Goal: Check status: Check status

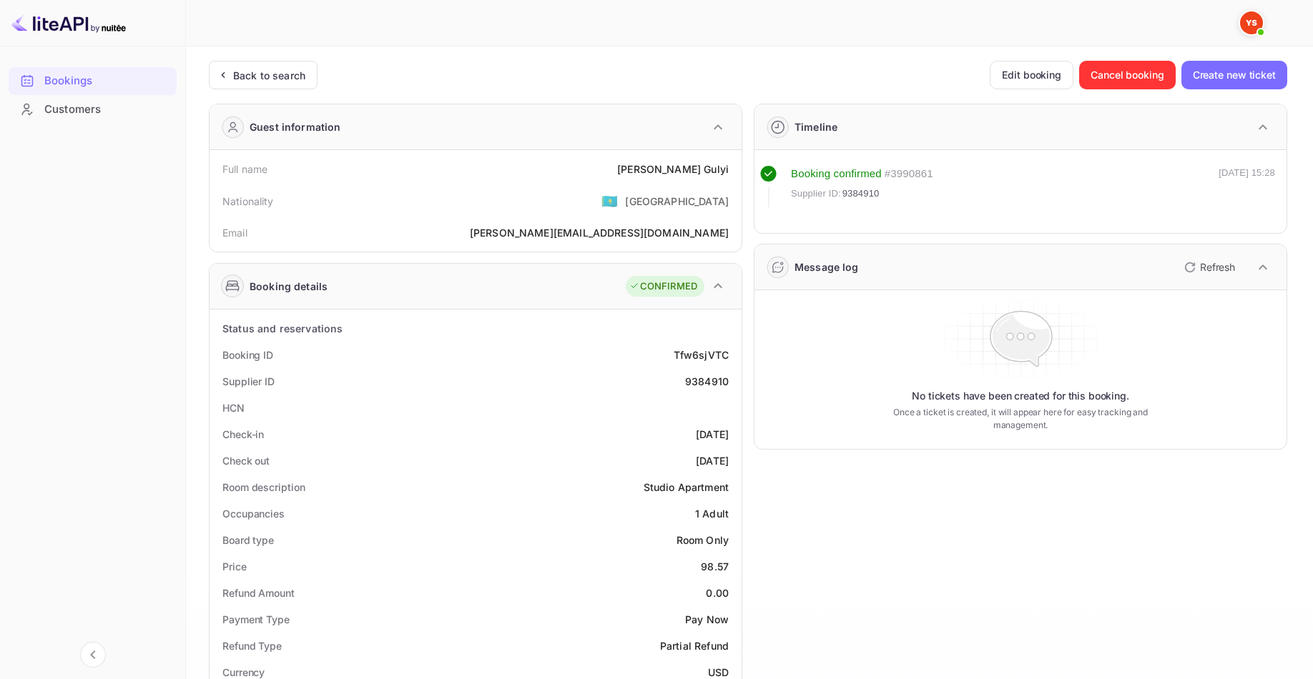
click at [231, 45] on div at bounding box center [743, 23] width 1087 height 46
click at [272, 74] on div "Back to search" at bounding box center [269, 75] width 72 height 15
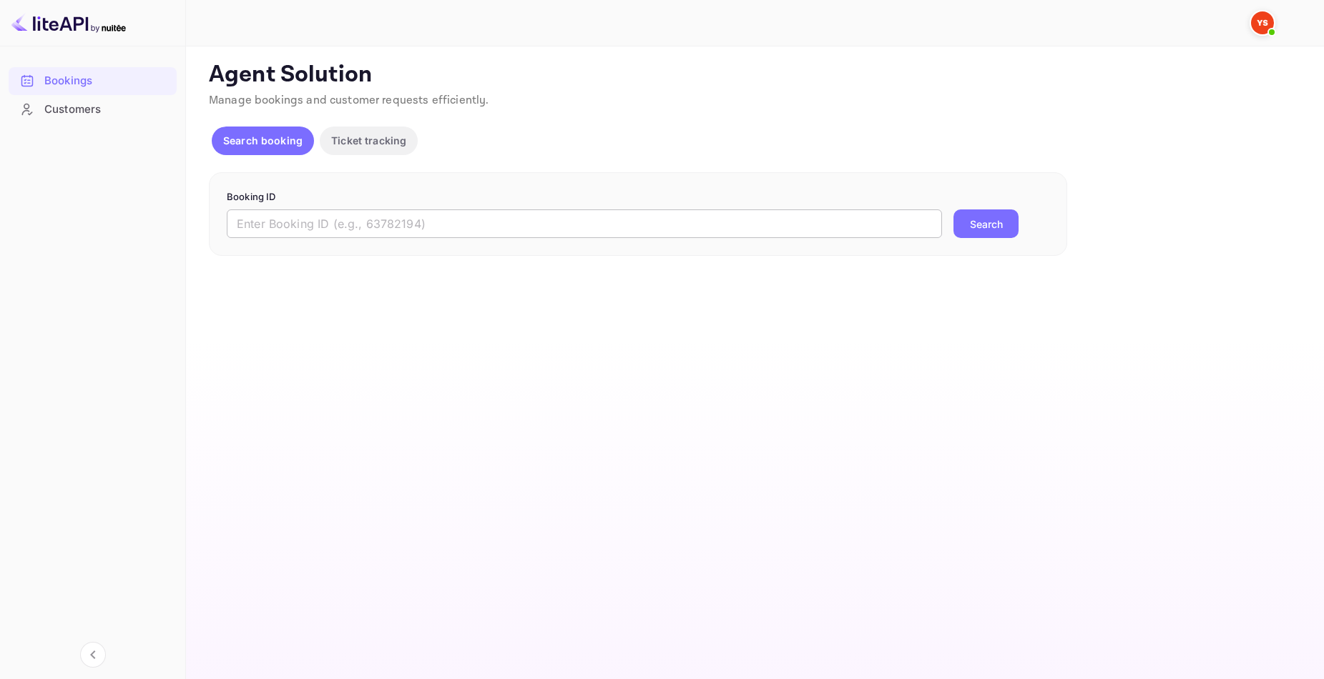
drag, startPoint x: 549, startPoint y: 218, endPoint x: 799, endPoint y: 227, distance: 249.8
click at [550, 218] on input "text" at bounding box center [584, 224] width 715 height 29
paste input "8876009"
type input "8876009"
click at [1001, 224] on button "Search" at bounding box center [985, 224] width 65 height 29
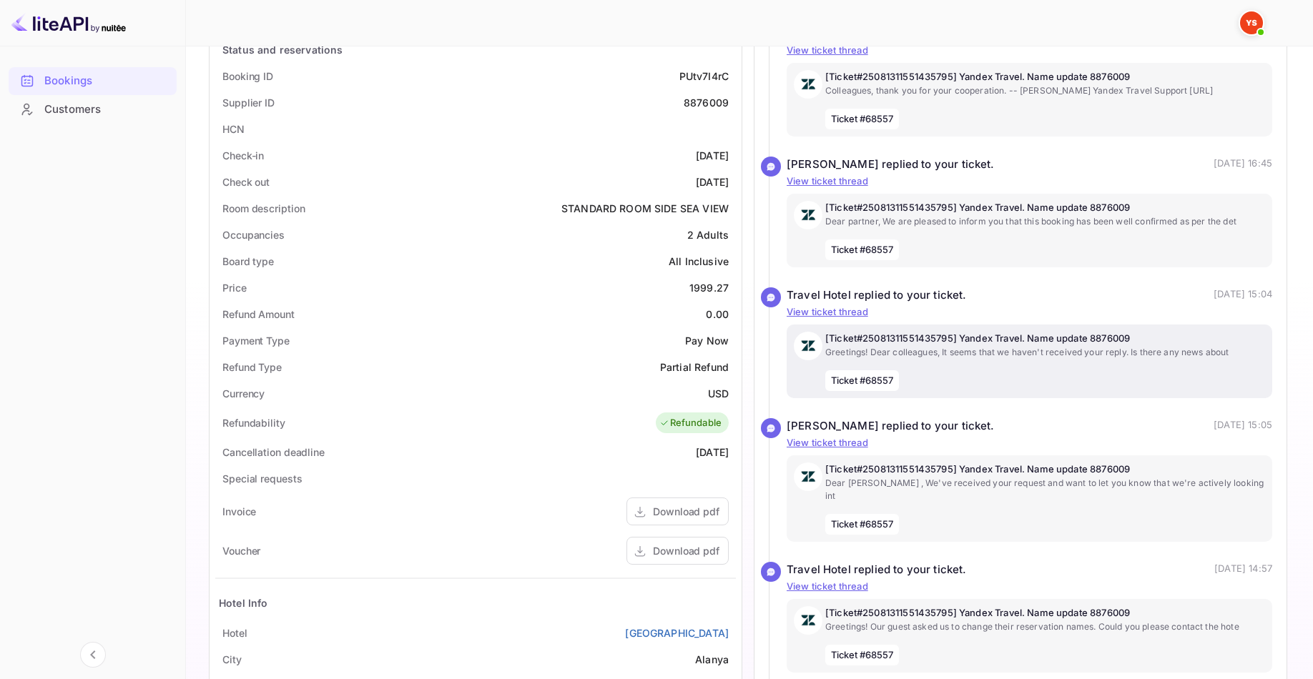
scroll to position [286, 0]
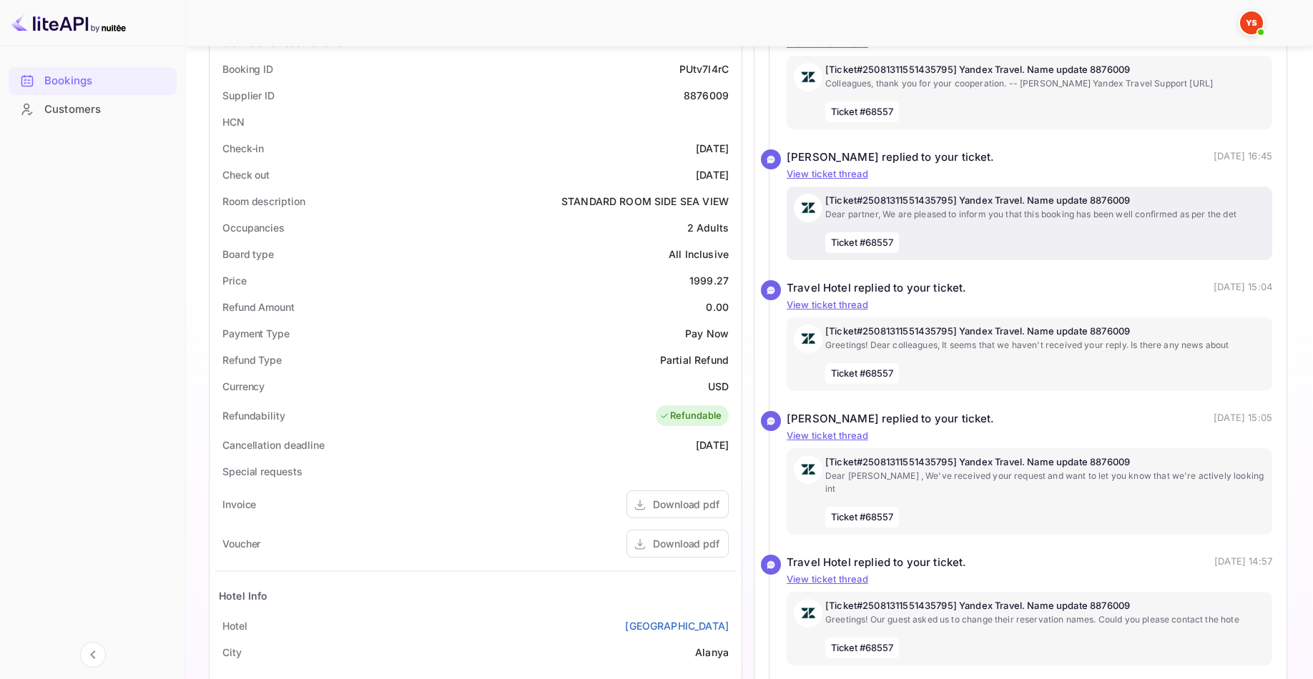
click at [1127, 232] on div "[Ticket#25081311551435795] Yandex Travel. Name update 8876009 Dear partner, We …" at bounding box center [1045, 223] width 440 height 59
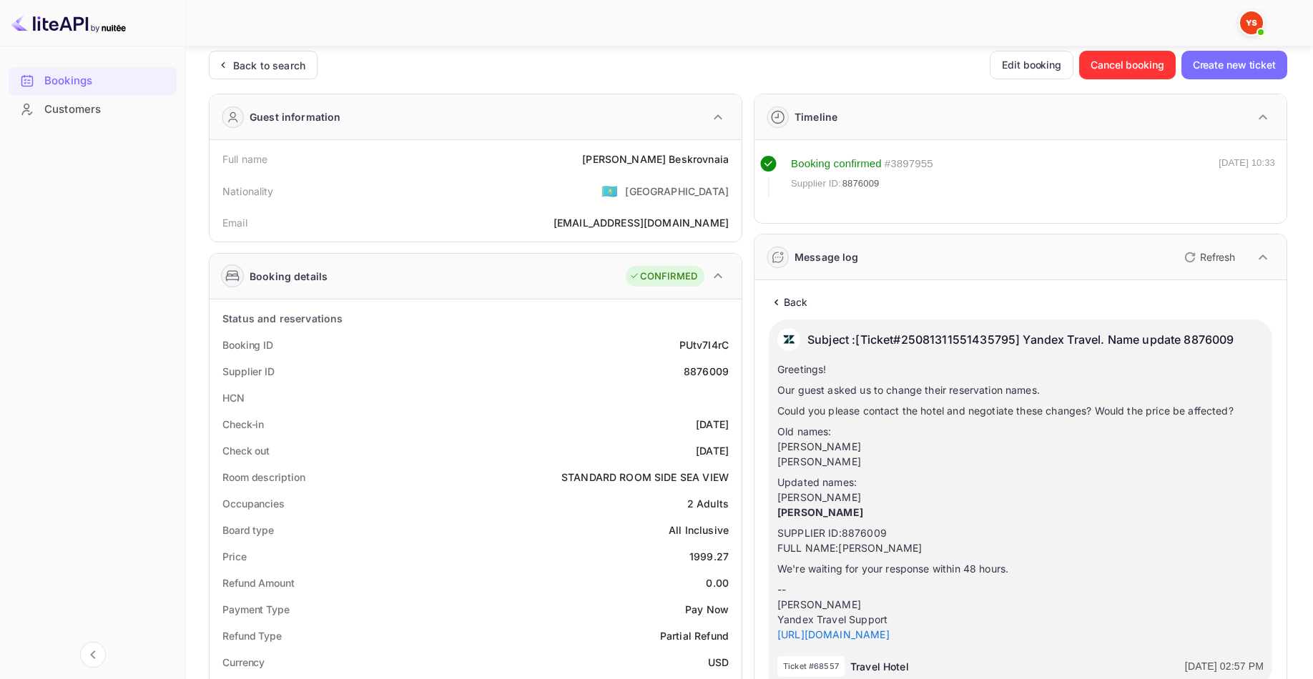
scroll to position [0, 0]
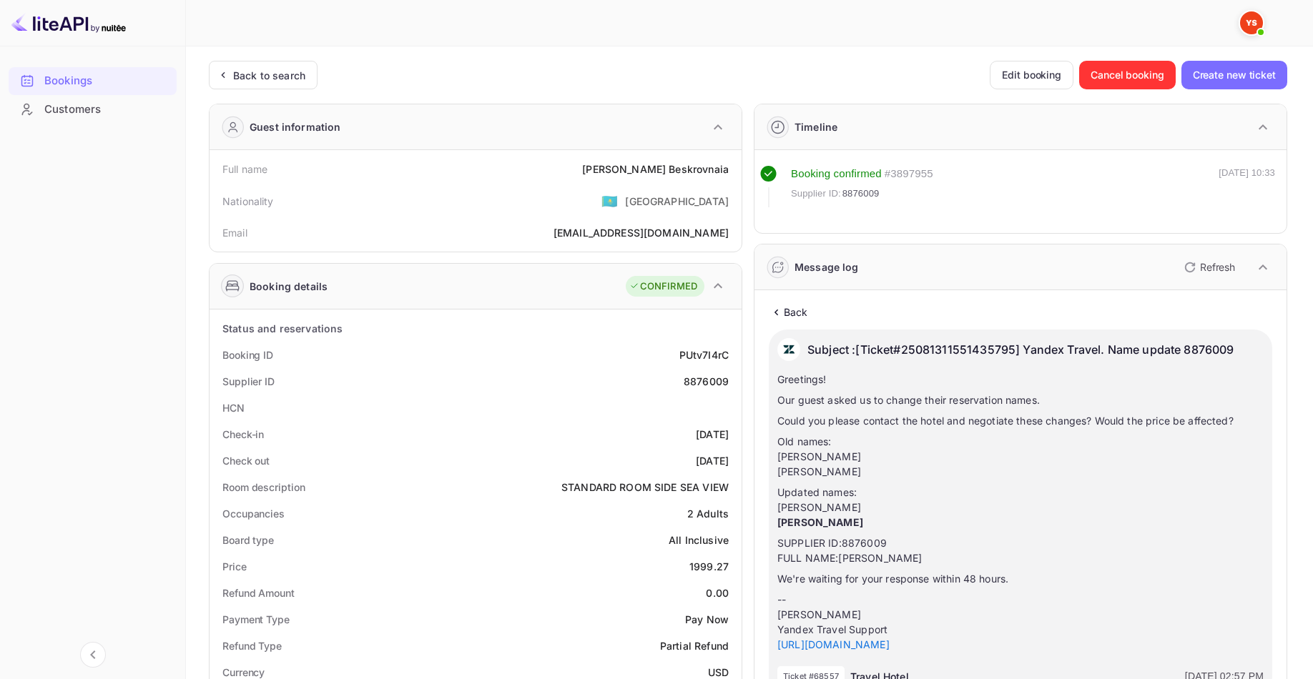
click at [705, 562] on div "1999.27" at bounding box center [708, 566] width 39 height 15
copy div "1999.27"
